Goal: Information Seeking & Learning: Check status

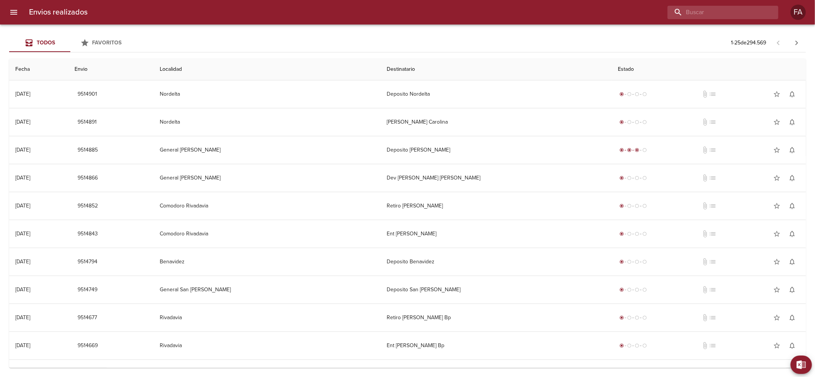
click at [719, 10] on input "buscar" at bounding box center [717, 12] width 98 height 13
paste input "[PERSON_NAME] ML"
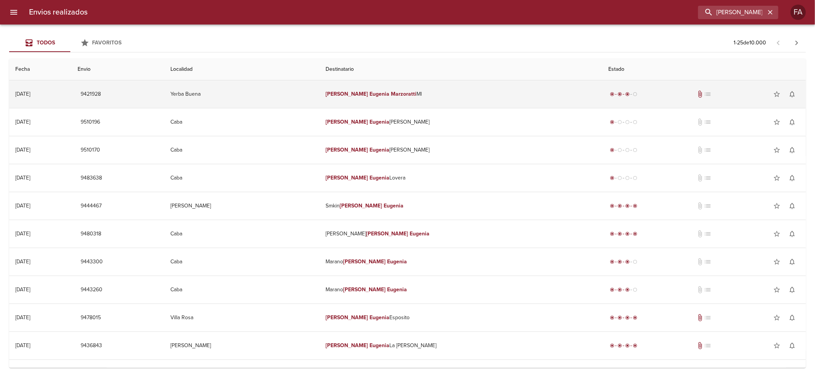
click at [456, 96] on td "[PERSON_NAME] Ml" at bounding box center [461, 94] width 283 height 28
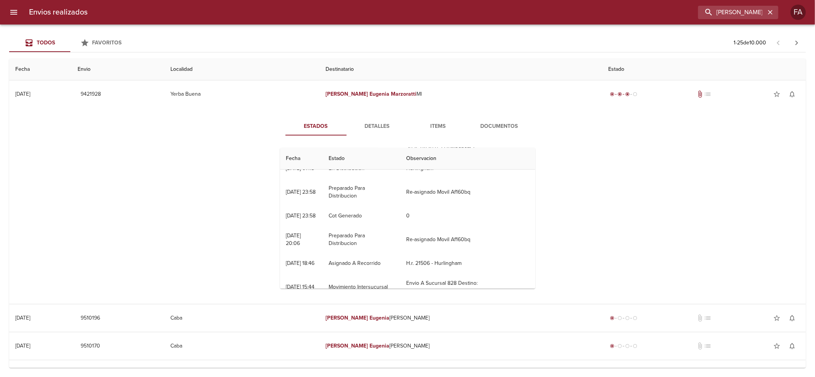
scroll to position [60, 0]
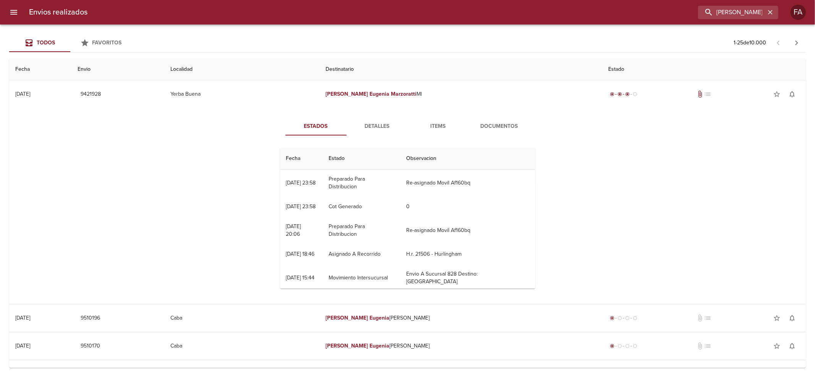
click at [376, 130] on span "Detalles" at bounding box center [377, 127] width 52 height 10
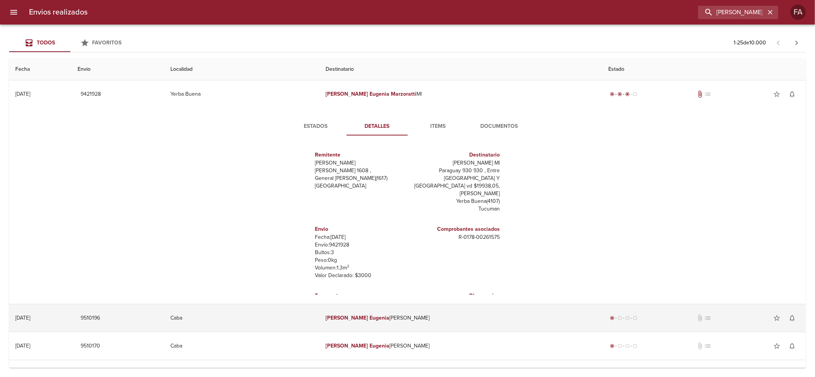
scroll to position [11, 0]
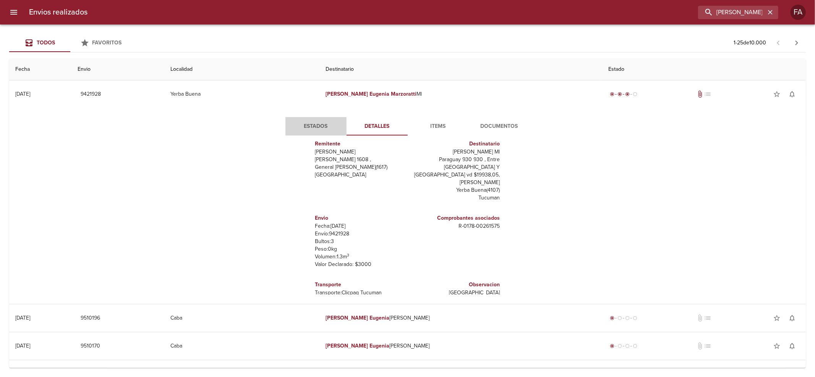
click at [319, 130] on span "Estados" at bounding box center [316, 127] width 52 height 10
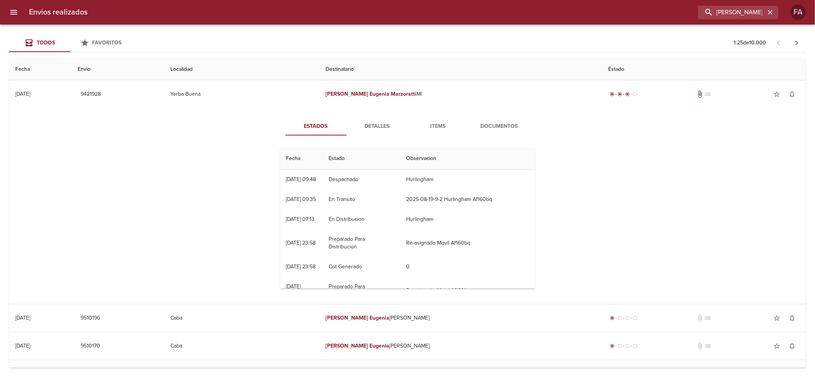
scroll to position [51, 0]
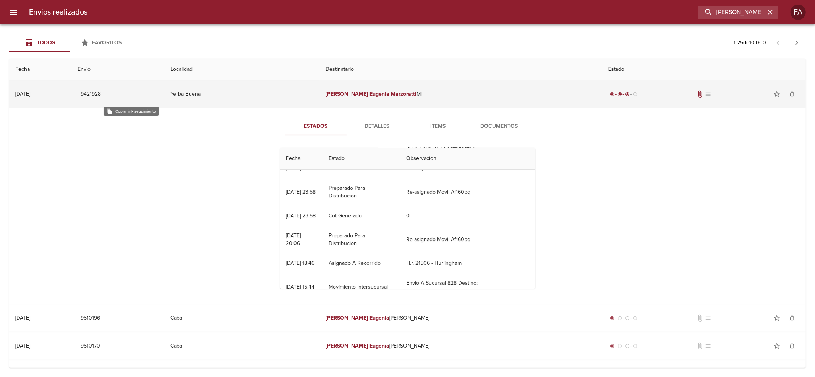
click at [101, 93] on span "9421928" at bounding box center [91, 94] width 20 height 10
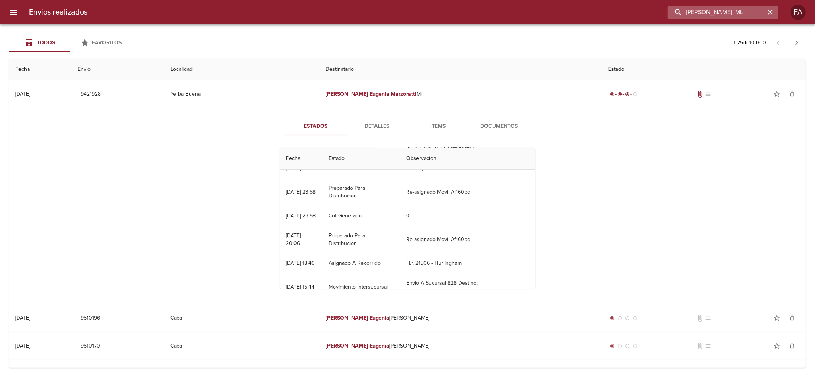
click at [724, 15] on input "[PERSON_NAME] ML" at bounding box center [717, 12] width 98 height 13
paste input "[PERSON_NAME]"
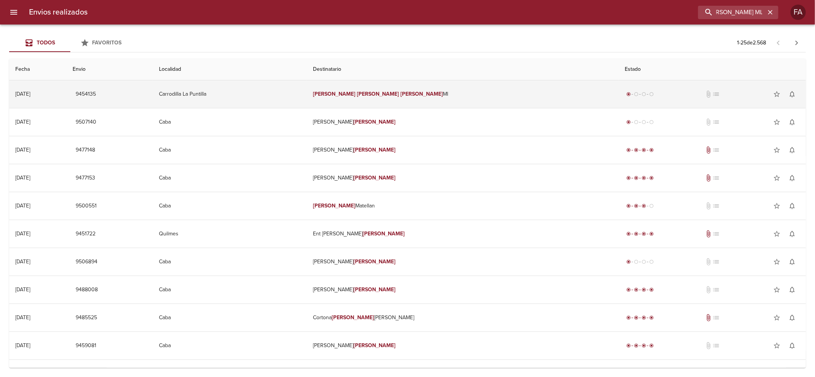
scroll to position [0, 0]
click at [391, 96] on em "[PERSON_NAME]" at bounding box center [378, 94] width 42 height 6
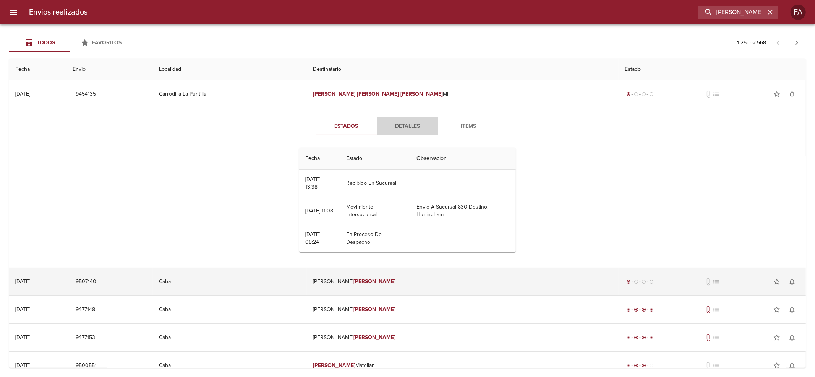
drag, startPoint x: 393, startPoint y: 125, endPoint x: 323, endPoint y: 188, distance: 94.7
click at [394, 125] on span "Detalles" at bounding box center [408, 127] width 52 height 10
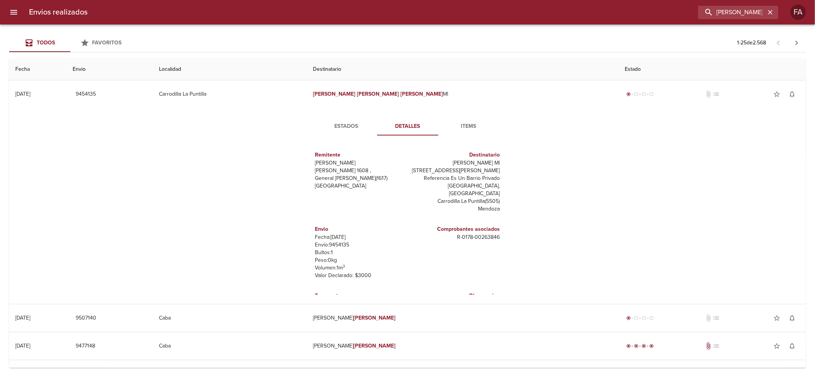
click at [333, 241] on p "Envío: 9454135" at bounding box center [359, 245] width 89 height 8
copy p "9454135"
click at [737, 13] on input "[PERSON_NAME] ML" at bounding box center [717, 12] width 98 height 13
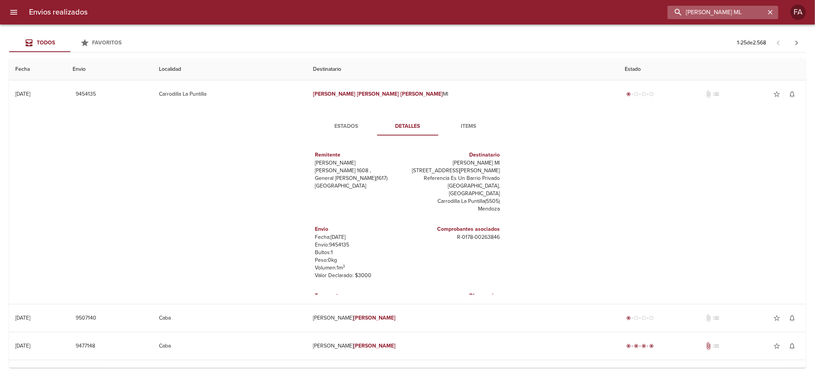
click at [737, 13] on input "[PERSON_NAME] ML" at bounding box center [717, 12] width 98 height 13
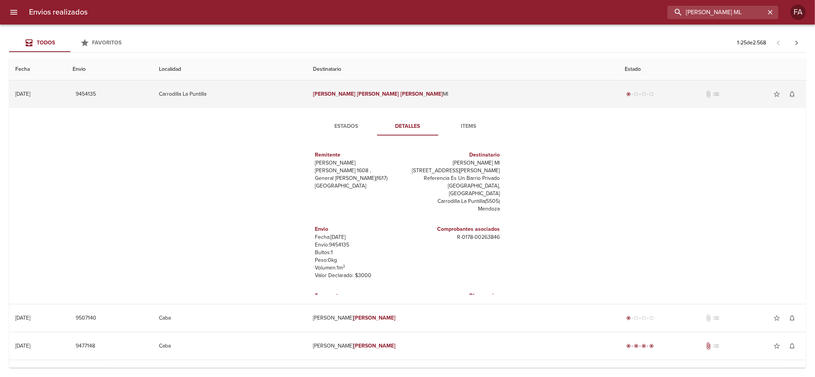
paste input "[PERSON_NAME]"
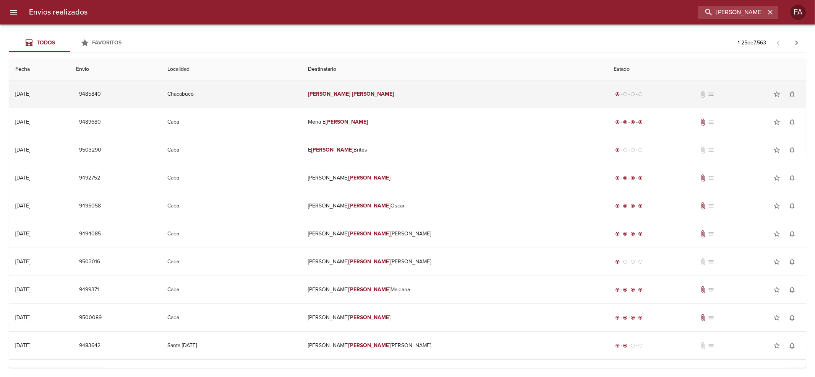
click at [289, 95] on td "Chacabuco" at bounding box center [231, 94] width 141 height 28
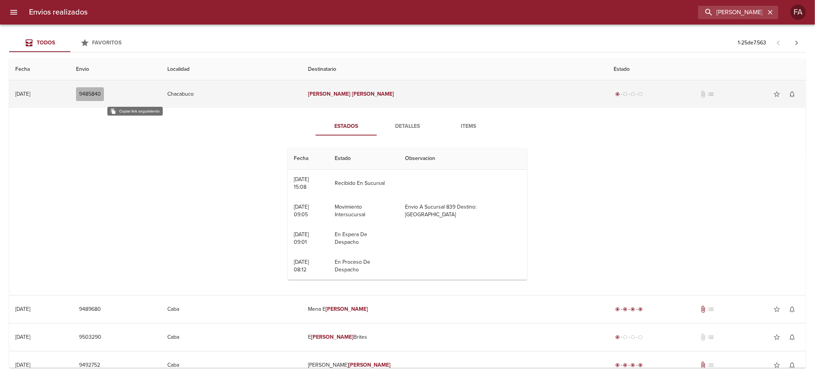
click at [101, 93] on span "9485840" at bounding box center [90, 94] width 22 height 10
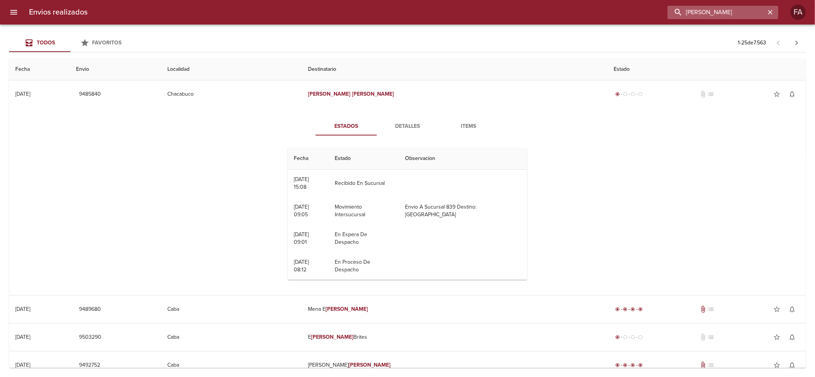
click at [758, 14] on input "[PERSON_NAME]" at bounding box center [717, 12] width 98 height 13
drag, startPoint x: 758, startPoint y: 14, endPoint x: 446, endPoint y: 75, distance: 317.9
click at [446, 0] on div "Envios realizados [PERSON_NAME] FA Todos Favoritos 1 - 25 de 7.563 Fecha Envio …" at bounding box center [407, 0] width 815 height 0
paste input "[PERSON_NAME] MP"
type input "[PERSON_NAME] MP"
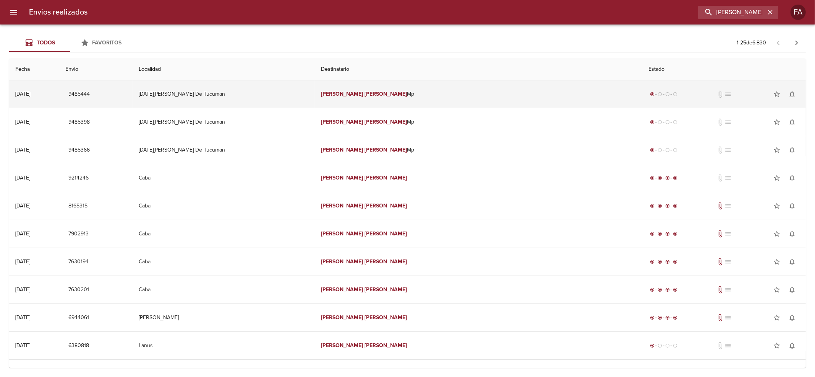
click at [458, 95] on td "[PERSON_NAME] Mp" at bounding box center [479, 94] width 328 height 28
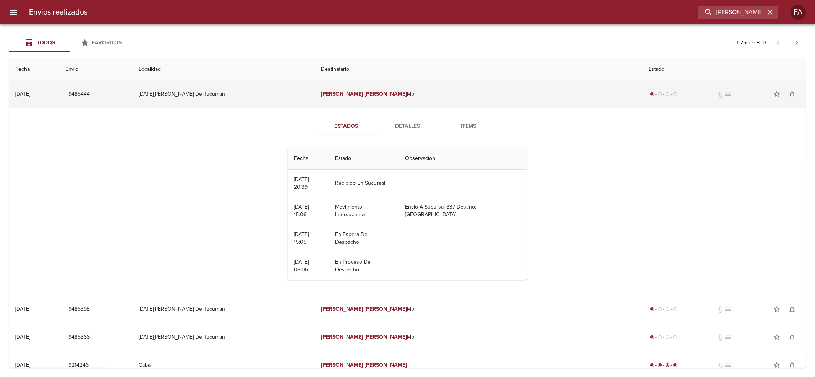
click at [133, 89] on td "9485444" at bounding box center [95, 94] width 73 height 28
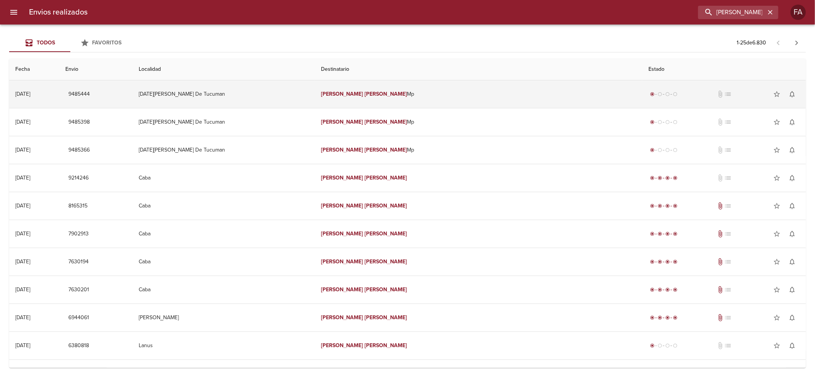
click at [93, 94] on button "9485444" at bounding box center [79, 94] width 28 height 14
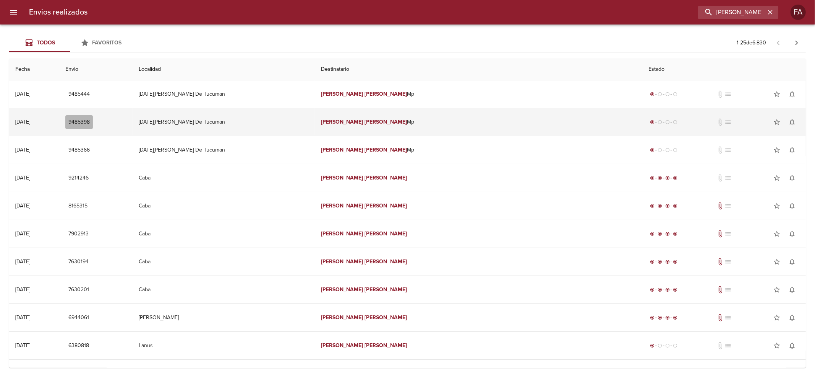
click at [90, 118] on span "9485398" at bounding box center [78, 122] width 21 height 10
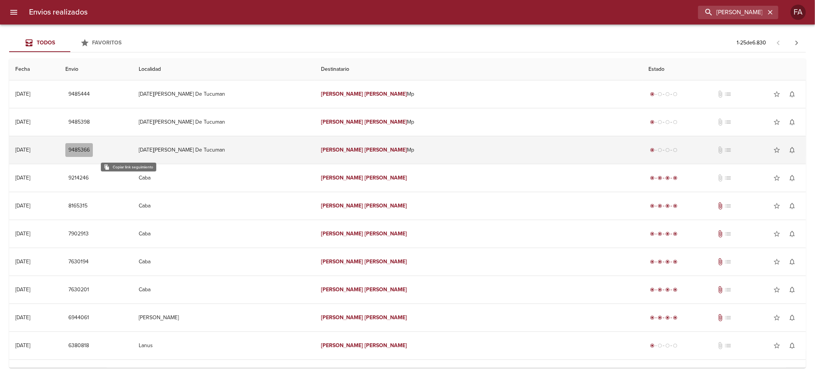
click at [90, 150] on span "9485366" at bounding box center [78, 150] width 21 height 10
click at [208, 142] on td "[DATE][PERSON_NAME] De Tucuman" at bounding box center [224, 150] width 182 height 28
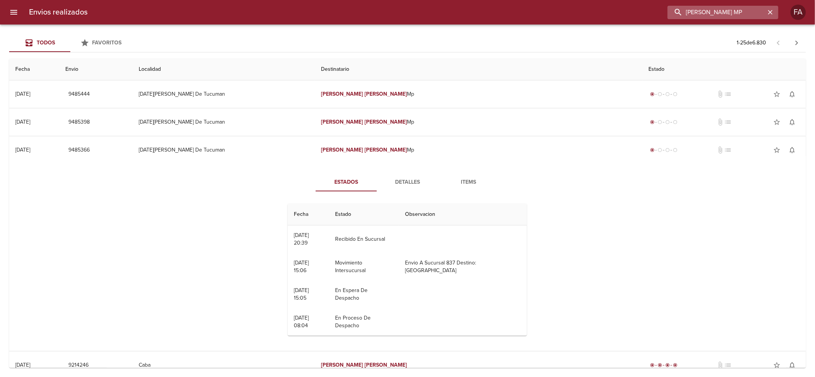
click at [720, 8] on input "[PERSON_NAME] MP" at bounding box center [717, 12] width 98 height 13
paste input "[PERSON_NAME]"
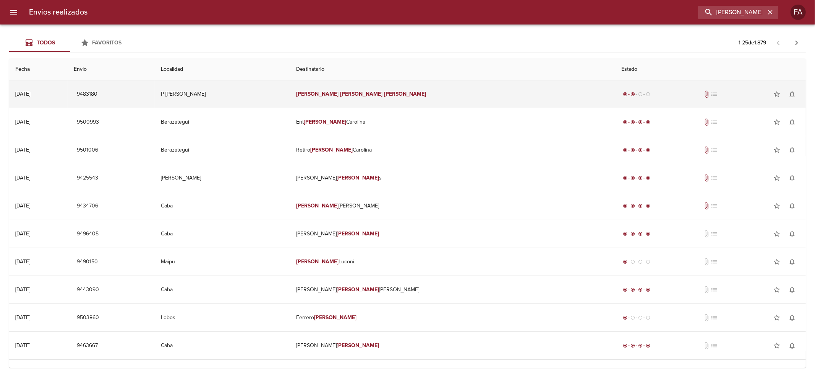
click at [433, 100] on td "[PERSON_NAME]" at bounding box center [452, 94] width 325 height 28
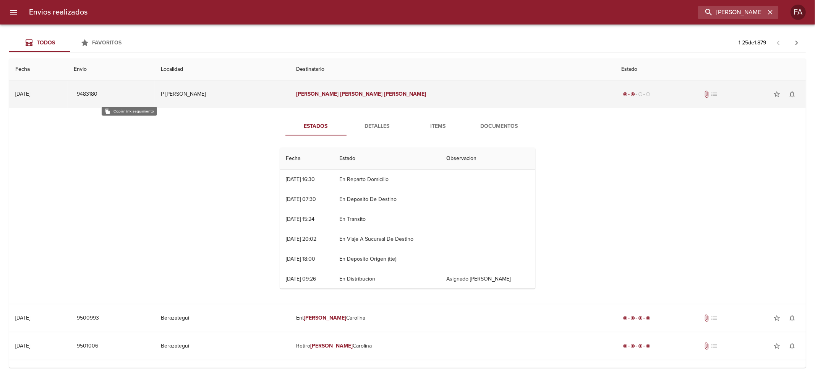
click at [97, 97] on span "9483180" at bounding box center [87, 94] width 21 height 10
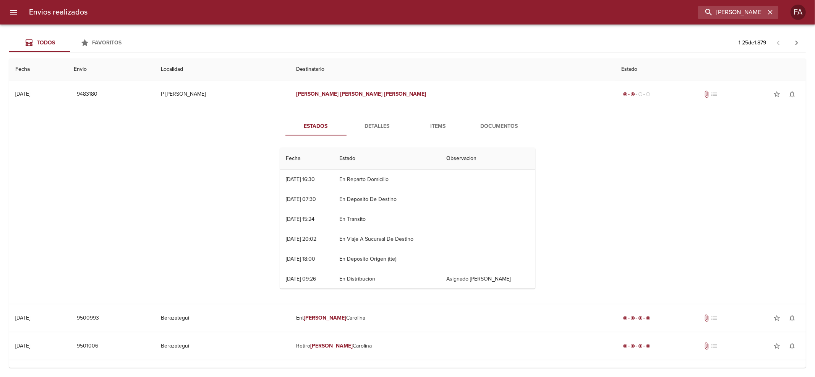
scroll to position [80, 0]
click at [369, 131] on button "Detalles" at bounding box center [377, 126] width 61 height 18
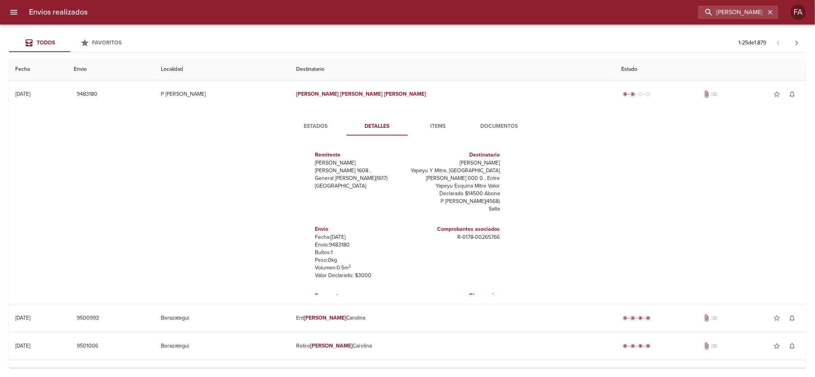
scroll to position [19, 0]
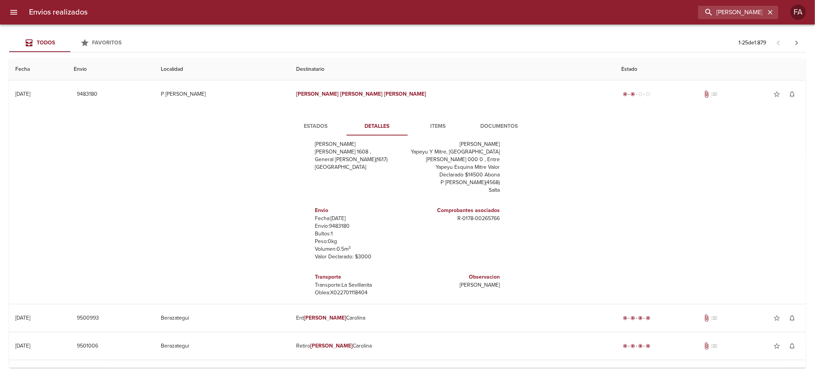
click at [321, 273] on h6 "Transporte" at bounding box center [359, 277] width 89 height 8
drag, startPoint x: 321, startPoint y: 273, endPoint x: 344, endPoint y: 287, distance: 26.9
click at [344, 287] on div "Transporte Transporte: La Sevillanita [PERSON_NAME]: X022701118404" at bounding box center [359, 284] width 89 height 30
copy div "Transporte Transporte: La Sevillanita [PERSON_NAME]: X022701118404"
click at [744, 12] on input "[PERSON_NAME]" at bounding box center [717, 12] width 98 height 13
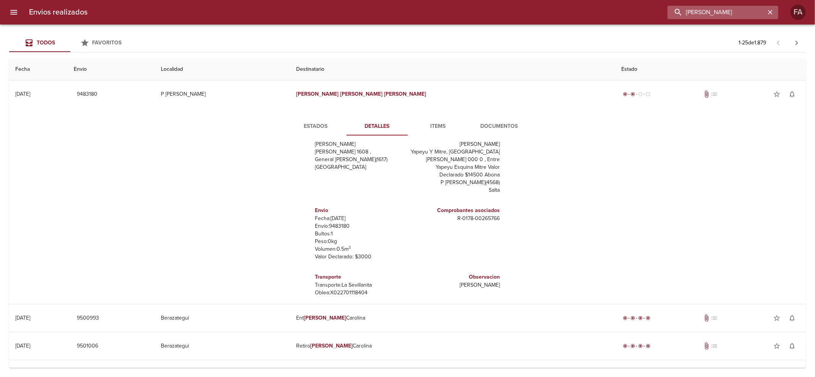
click at [744, 12] on input "[PERSON_NAME]" at bounding box center [717, 12] width 98 height 13
paste input "FERRARI CAROLINA BP WS"
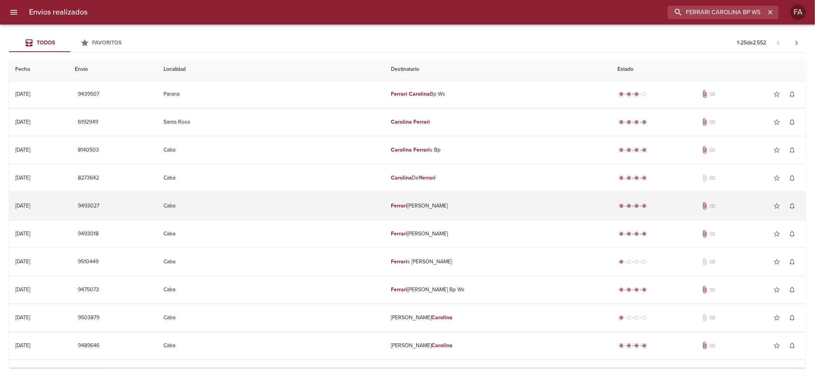
scroll to position [11, 0]
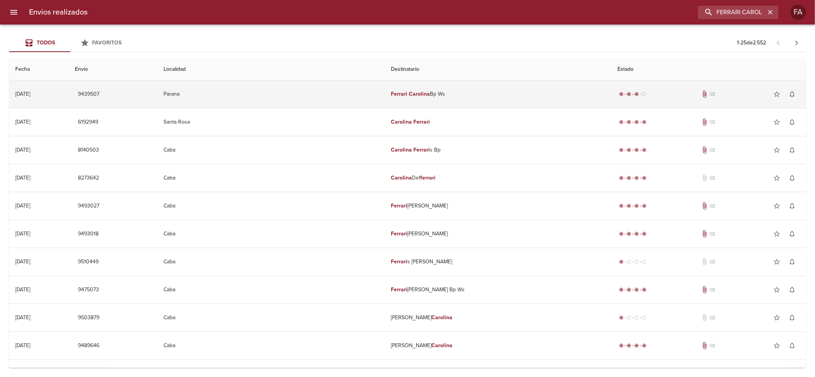
click at [346, 97] on td "Parana" at bounding box center [270, 94] width 227 height 28
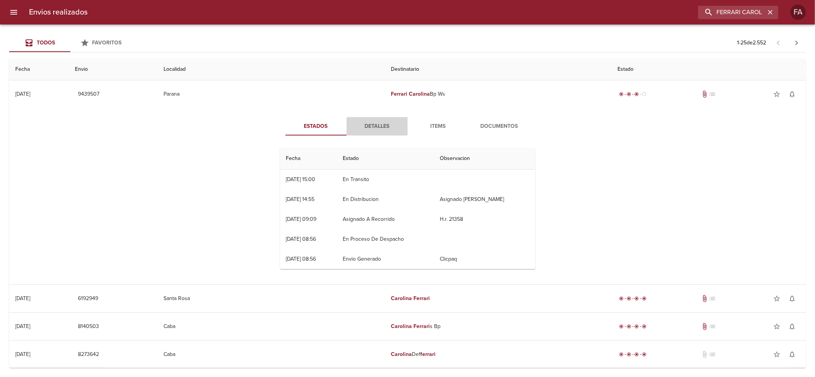
click at [389, 134] on button "Detalles" at bounding box center [377, 126] width 61 height 18
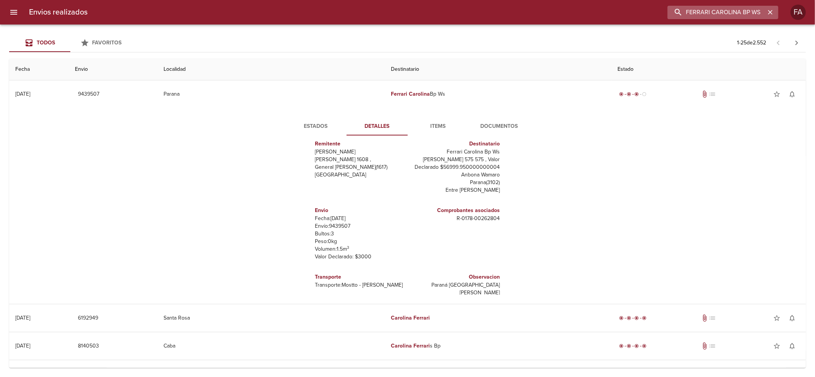
click at [742, 8] on input "FERRARI CAROLINA BP WS" at bounding box center [717, 12] width 98 height 13
paste input "[PERSON_NAME] [PERSON_NAME]"
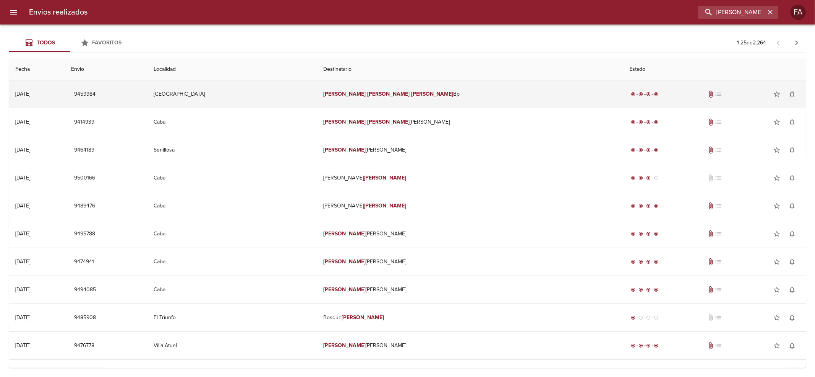
click at [557, 89] on td "[PERSON_NAME] [PERSON_NAME]" at bounding box center [470, 94] width 306 height 28
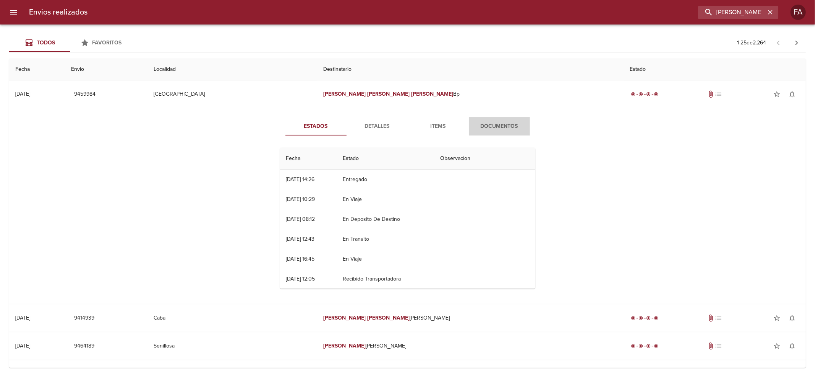
click at [523, 124] on button "Documentos" at bounding box center [499, 126] width 61 height 18
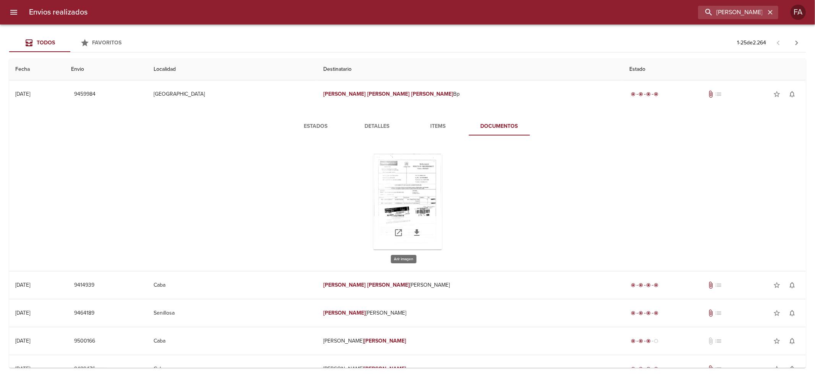
click at [418, 181] on div "Tabla de envíos del cliente" at bounding box center [407, 202] width 69 height 96
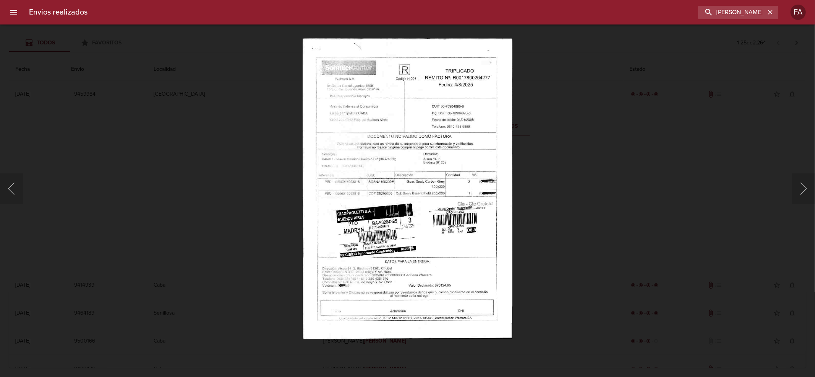
drag, startPoint x: 57, startPoint y: 226, endPoint x: 302, endPoint y: 188, distance: 247.2
click at [70, 222] on div "Lightbox" at bounding box center [407, 188] width 815 height 377
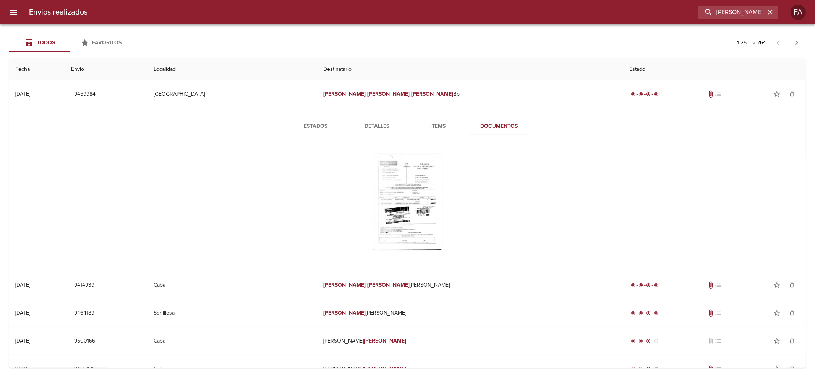
click at [382, 127] on span "Detalles" at bounding box center [377, 127] width 52 height 10
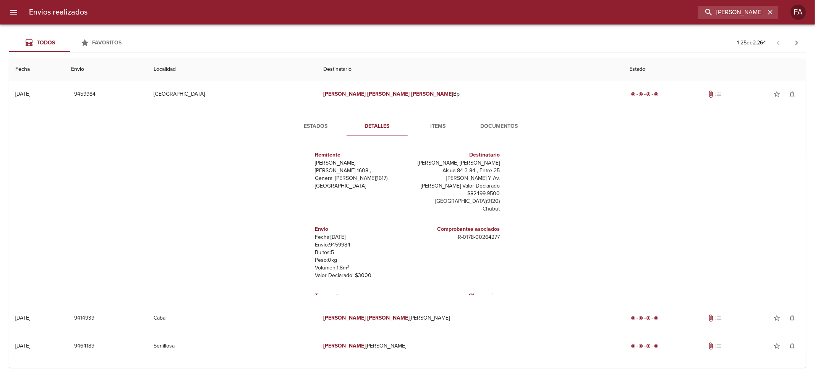
scroll to position [34, 0]
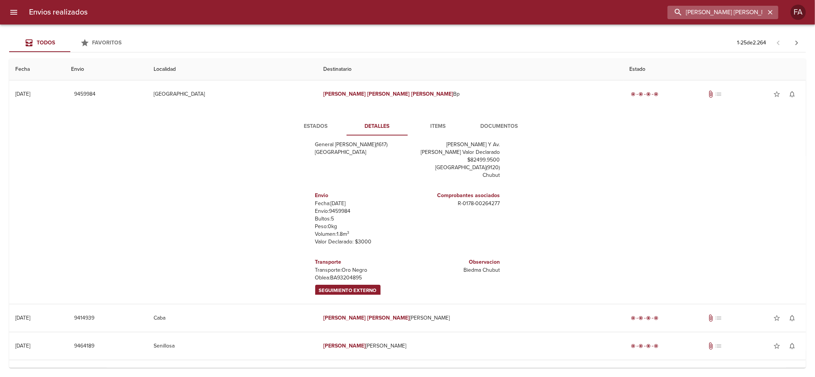
click at [738, 19] on input "[PERSON_NAME] [PERSON_NAME]" at bounding box center [717, 12] width 98 height 13
paste input "[PERSON_NAME]"
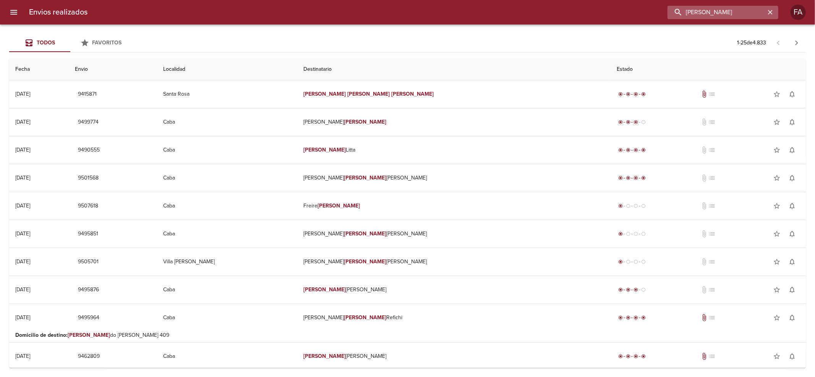
scroll to position [26, 0]
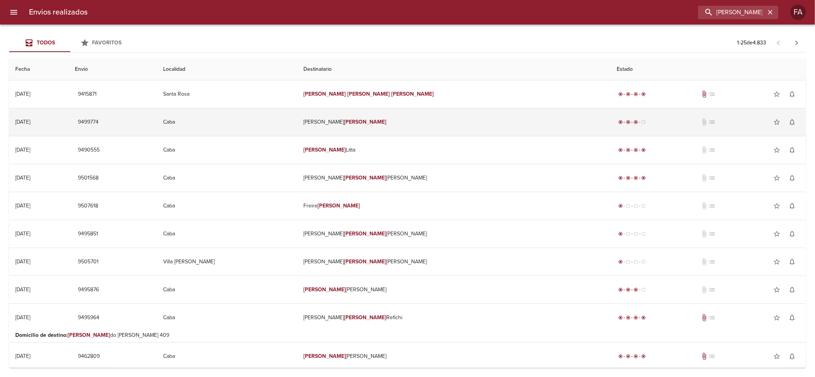
click at [478, 123] on td "[PERSON_NAME]" at bounding box center [454, 122] width 313 height 28
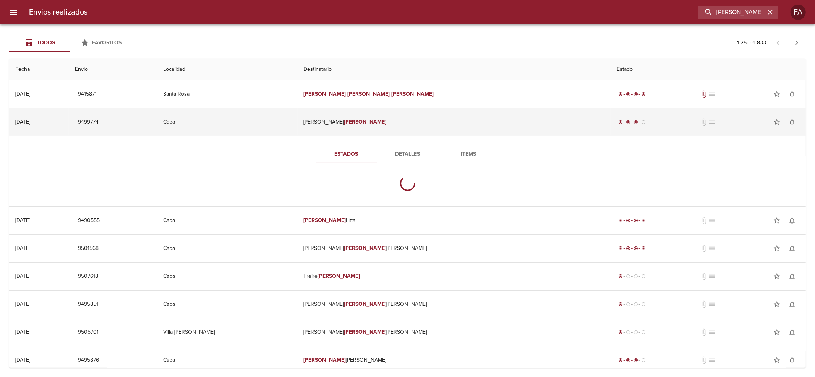
click at [463, 110] on td "[PERSON_NAME]" at bounding box center [454, 122] width 313 height 28
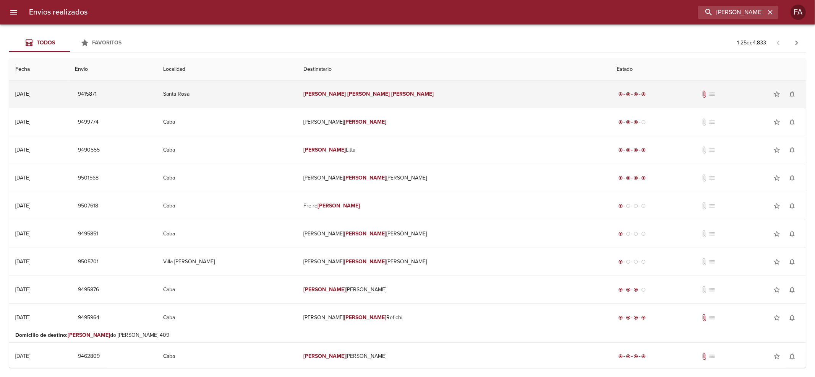
click at [456, 95] on td "[PERSON_NAME]" at bounding box center [454, 94] width 313 height 28
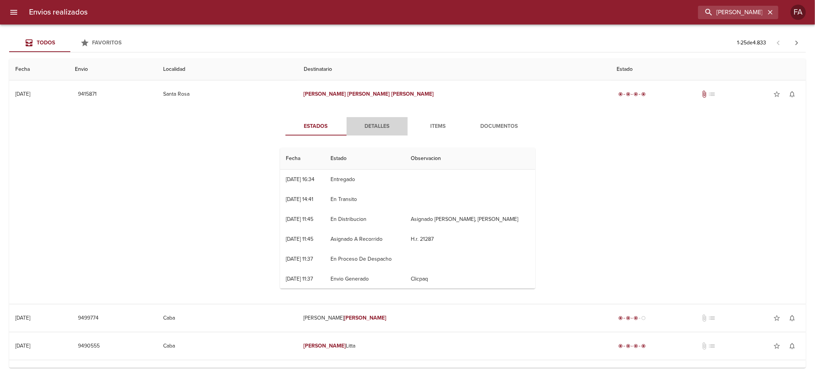
click at [382, 132] on button "Detalles" at bounding box center [377, 126] width 61 height 18
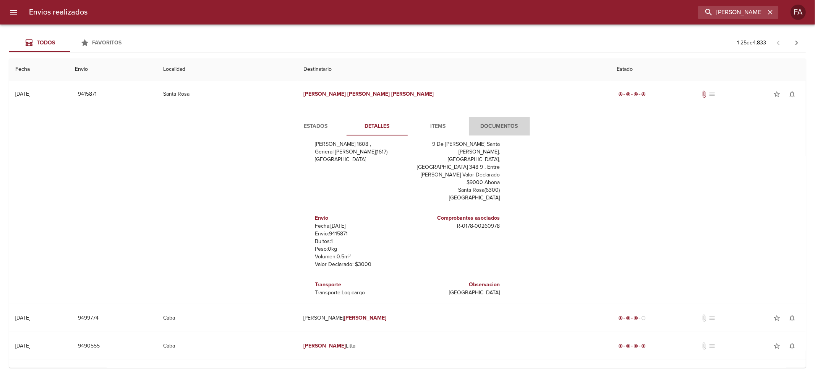
click at [515, 120] on button "Documentos" at bounding box center [499, 126] width 61 height 18
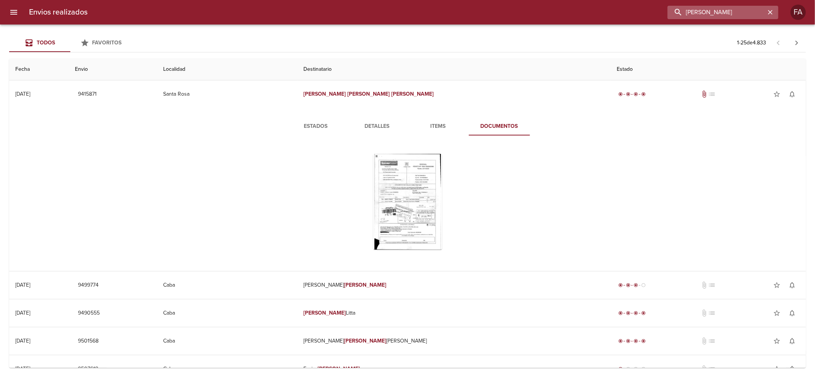
click at [743, 11] on input "[PERSON_NAME]" at bounding box center [717, 12] width 98 height 13
paste input "[PERSON_NAME] BP WS"
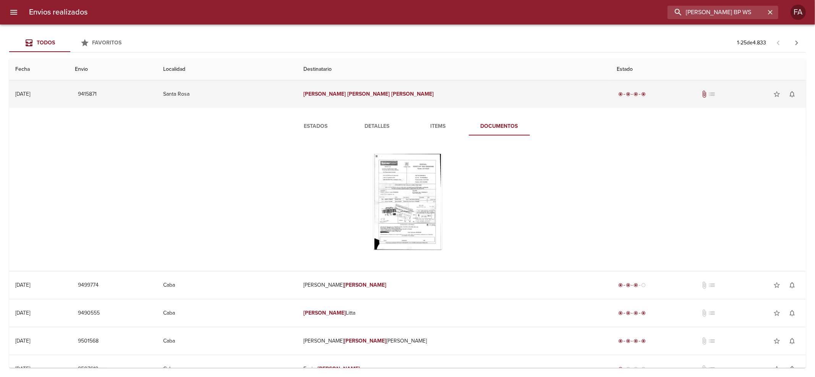
scroll to position [0, 22]
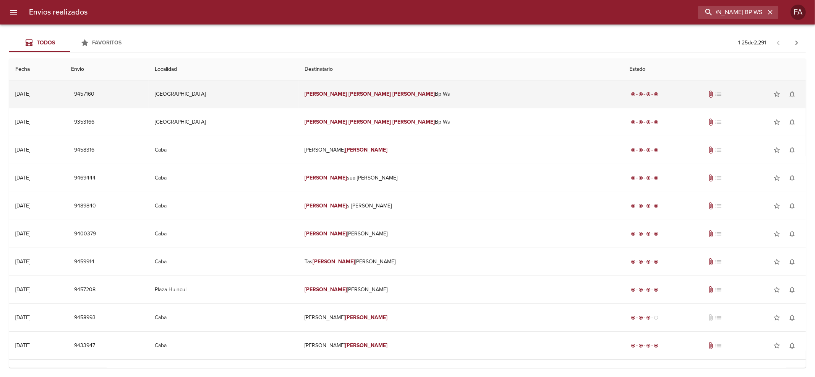
click at [410, 95] on td "[PERSON_NAME] Bp Ws" at bounding box center [461, 94] width 325 height 28
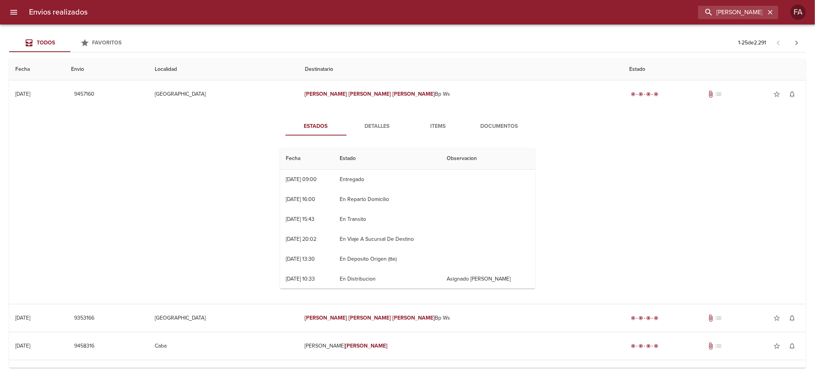
click at [489, 129] on span "Documentos" at bounding box center [500, 127] width 52 height 10
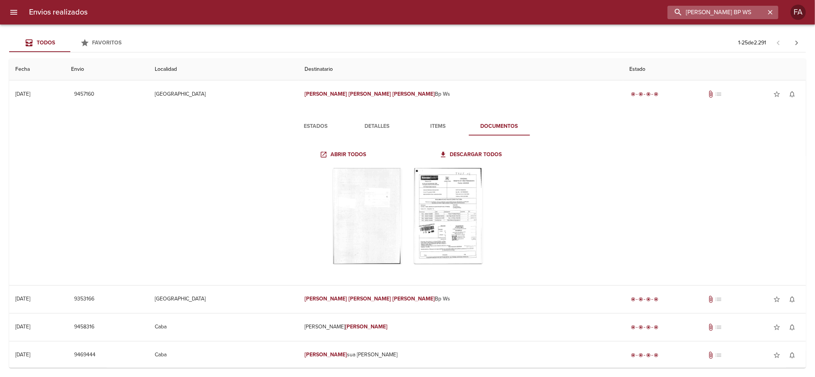
click at [730, 8] on input "[PERSON_NAME] BP WS" at bounding box center [717, 12] width 98 height 13
paste input "[PERSON_NAME]"
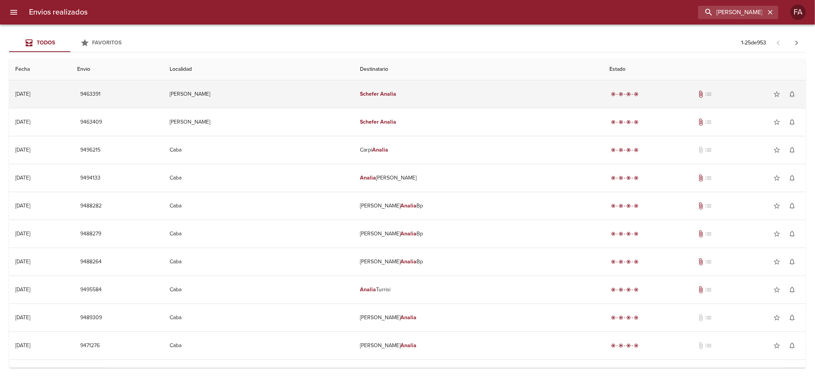
click at [446, 84] on td "[PERSON_NAME]" at bounding box center [479, 94] width 250 height 28
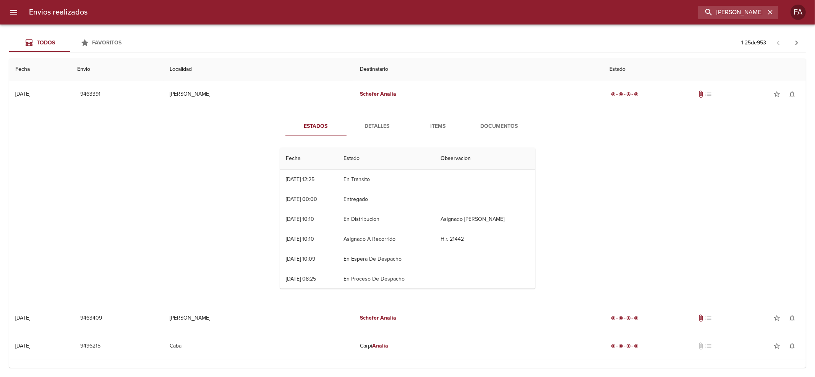
click at [511, 134] on button "Documentos" at bounding box center [499, 126] width 61 height 18
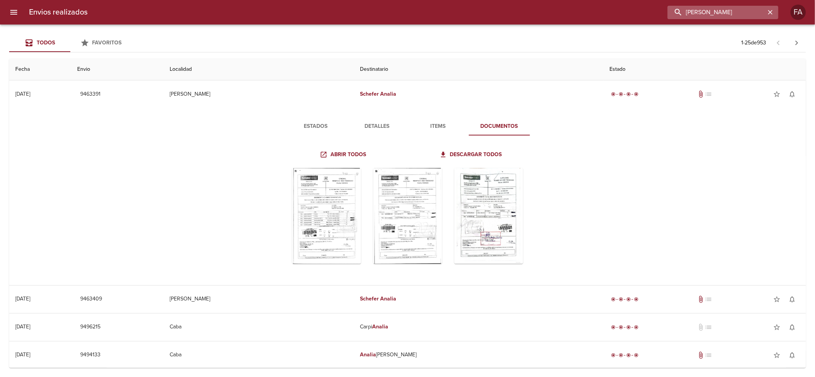
click at [714, 11] on input "[PERSON_NAME]" at bounding box center [717, 12] width 98 height 13
click at [716, 11] on input "[PERSON_NAME]" at bounding box center [717, 12] width 98 height 13
drag, startPoint x: 716, startPoint y: 11, endPoint x: 723, endPoint y: 15, distance: 8.2
click at [723, 15] on input "[PERSON_NAME]" at bounding box center [717, 12] width 98 height 13
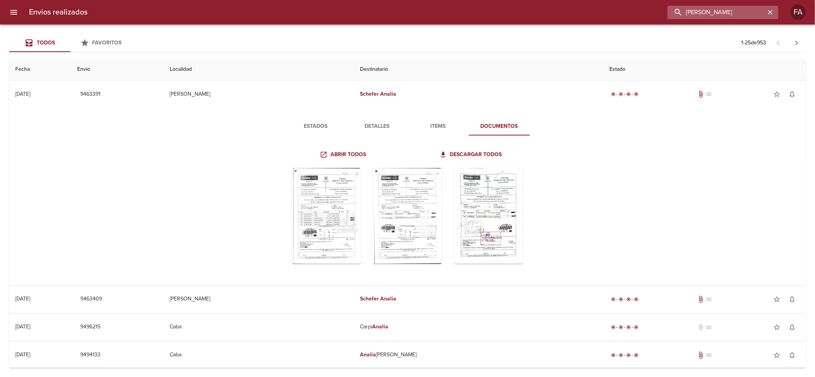
click at [723, 15] on input "[PERSON_NAME]" at bounding box center [717, 12] width 98 height 13
paste input "[PERSON_NAME]"
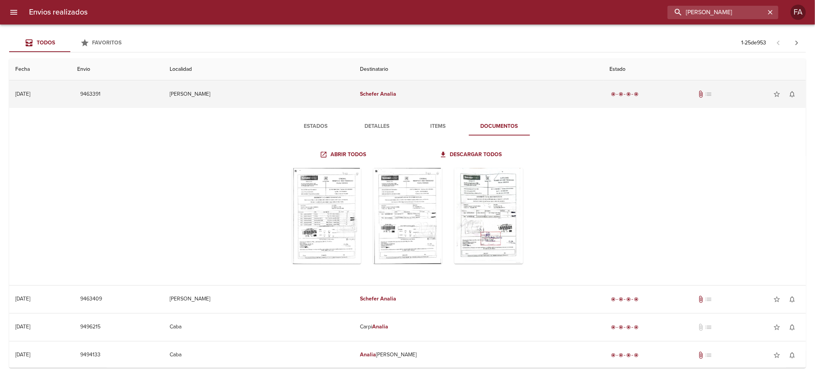
type input "[PERSON_NAME]"
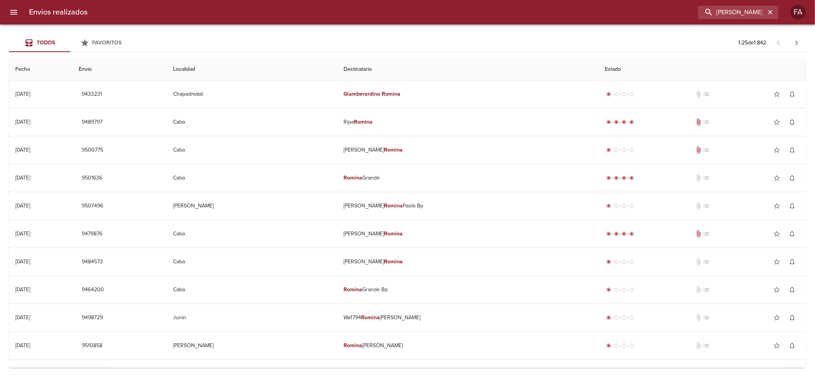
click at [411, 80] on th "Destinatario" at bounding box center [468, 69] width 261 height 22
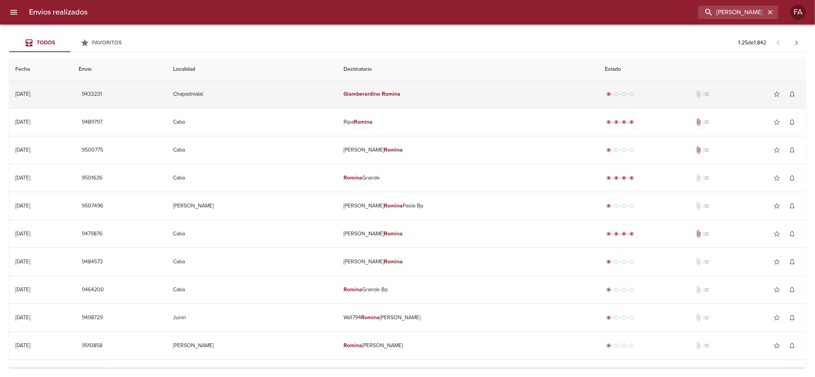
click at [459, 93] on td "[PERSON_NAME]" at bounding box center [468, 94] width 261 height 28
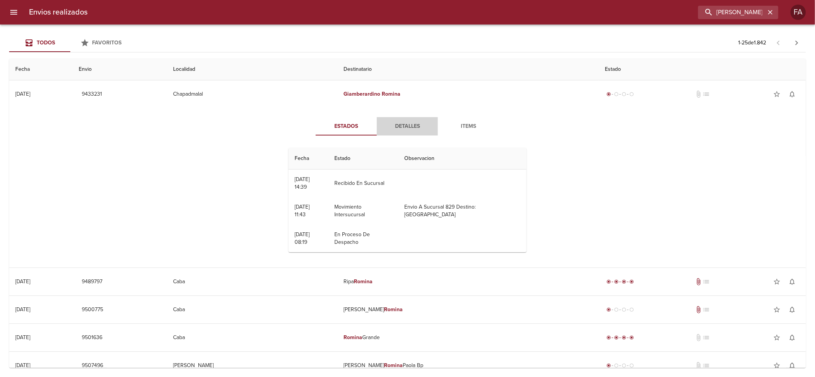
click at [404, 122] on span "Detalles" at bounding box center [407, 127] width 52 height 10
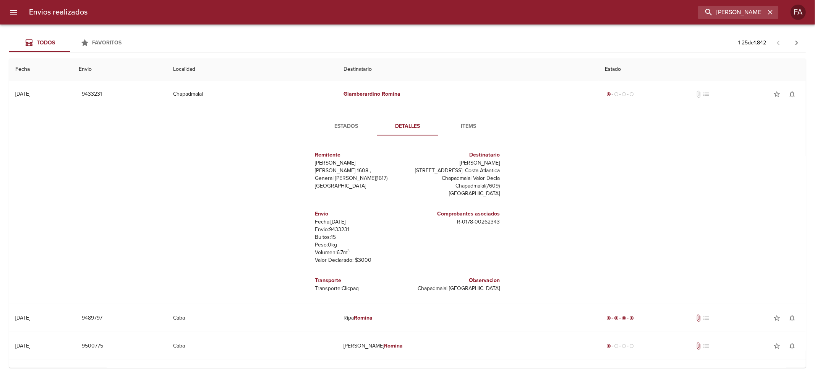
scroll to position [11, 0]
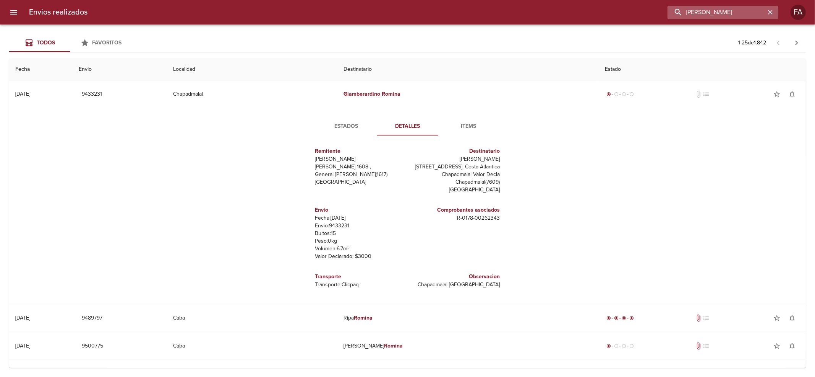
click at [764, 13] on input "[PERSON_NAME]" at bounding box center [717, 12] width 98 height 13
paste input "[PERSON_NAME]"
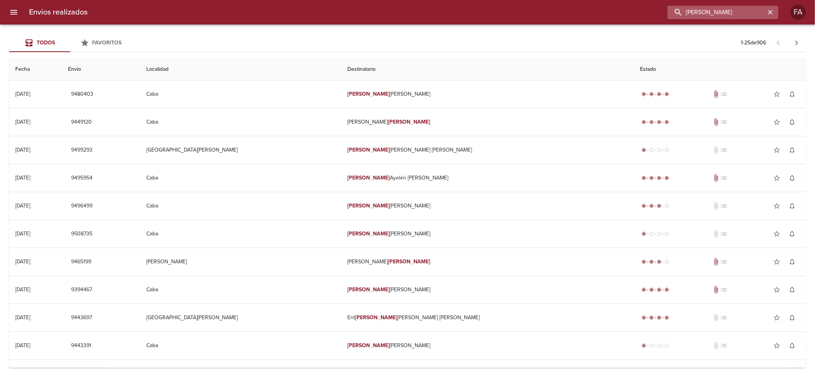
click at [743, 8] on input "[PERSON_NAME]" at bounding box center [717, 12] width 98 height 13
drag, startPoint x: 743, startPoint y: 8, endPoint x: 403, endPoint y: 64, distance: 344.8
click at [403, 0] on div "Envios realizados [PERSON_NAME] FA Todos Favoritos 1 - 25 de 906 Fecha Envio Lo…" at bounding box center [407, 0] width 815 height 0
paste input "[PERSON_NAME]"
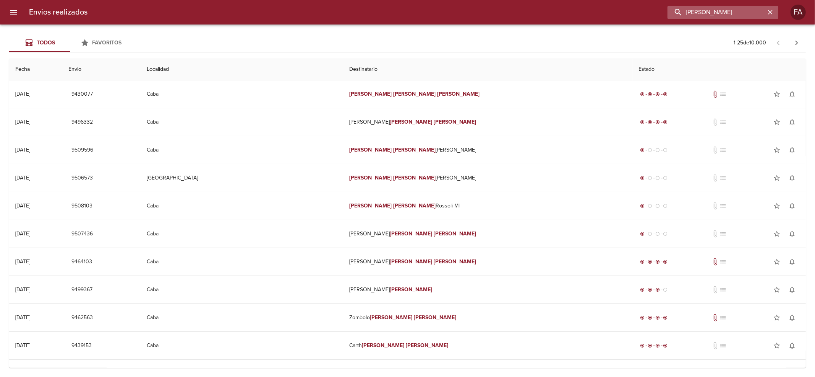
click at [742, 11] on input "[PERSON_NAME]" at bounding box center [717, 12] width 98 height 13
drag, startPoint x: 742, startPoint y: 11, endPoint x: 349, endPoint y: 72, distance: 397.9
click at [432, 0] on div "Envios realizados [PERSON_NAME] FA Todos Favoritos 1 - 25 de 10.000 Fecha Envio…" at bounding box center [407, 0] width 815 height 0
paste input "[PERSON_NAME] ML"
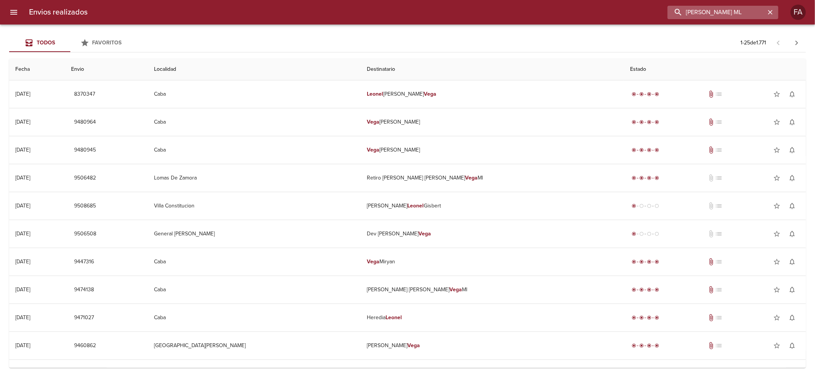
click at [748, 12] on input "[PERSON_NAME] ML" at bounding box center [717, 12] width 98 height 13
drag, startPoint x: 748, startPoint y: 12, endPoint x: 489, endPoint y: 6, distance: 259.6
click at [476, 3] on div "Envios realizados [PERSON_NAME] ML FA" at bounding box center [407, 12] width 815 height 24
paste input "[PERSON_NAME]"
type input "[PERSON_NAME]"
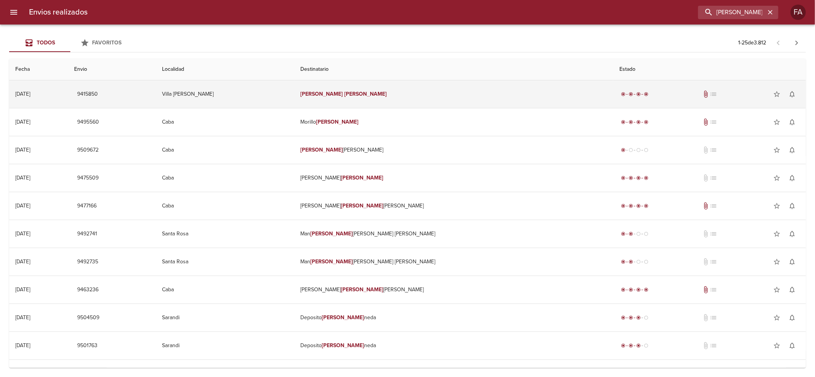
click at [458, 89] on td "[PERSON_NAME]" at bounding box center [454, 94] width 319 height 28
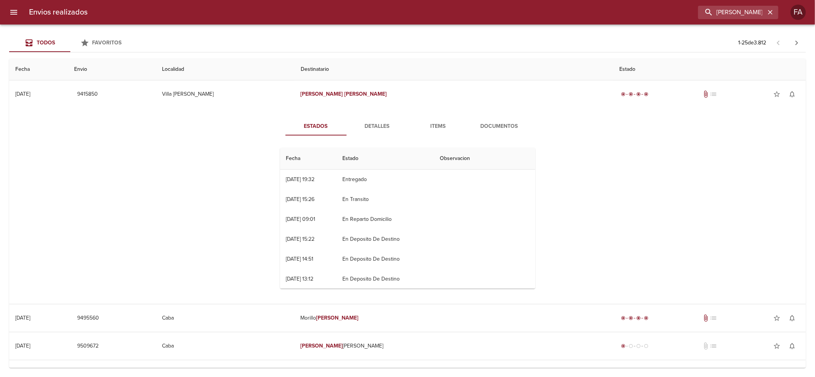
click at [486, 125] on span "Documentos" at bounding box center [500, 127] width 52 height 10
